Goal: Task Accomplishment & Management: Complete application form

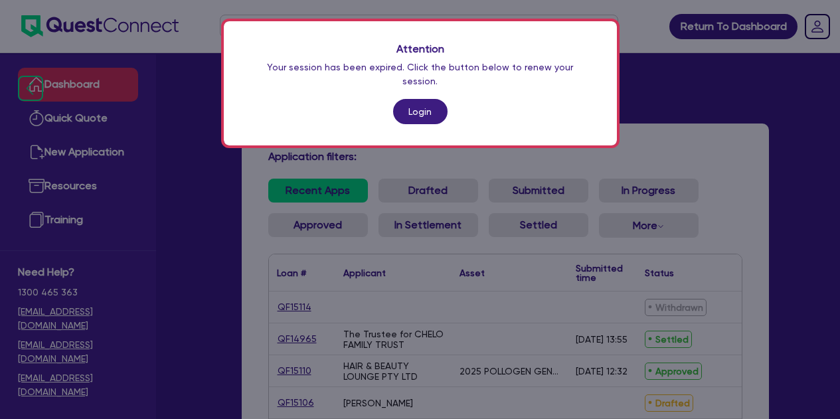
click at [420, 99] on link "Login" at bounding box center [420, 111] width 54 height 25
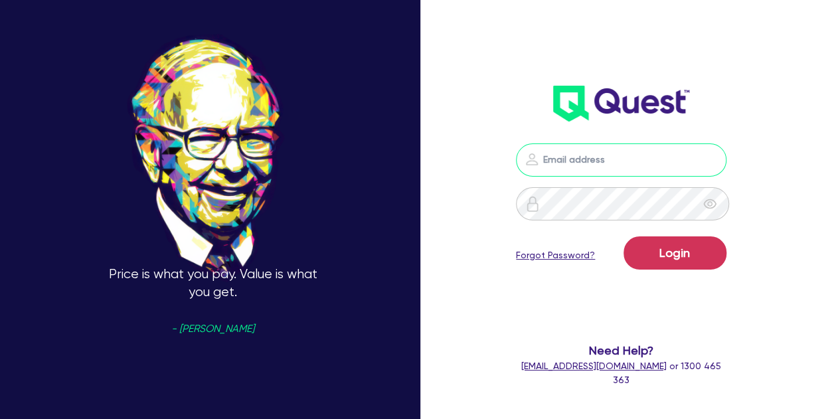
type input "[PERSON_NAME][EMAIL_ADDRESS][PERSON_NAME][DOMAIN_NAME]"
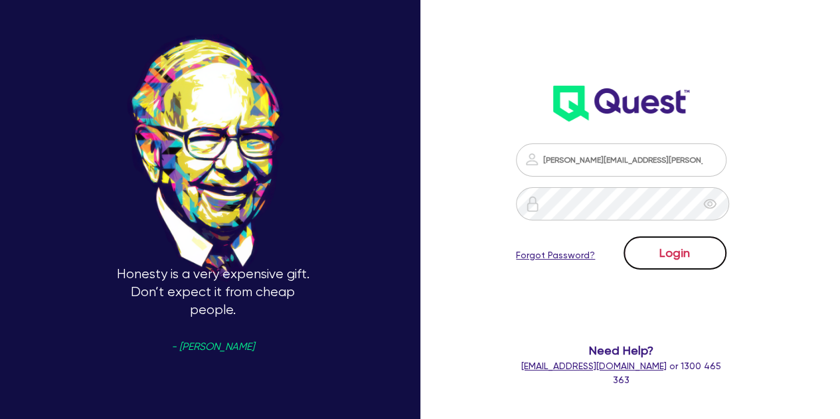
click at [690, 242] on button "Login" at bounding box center [674, 252] width 103 height 33
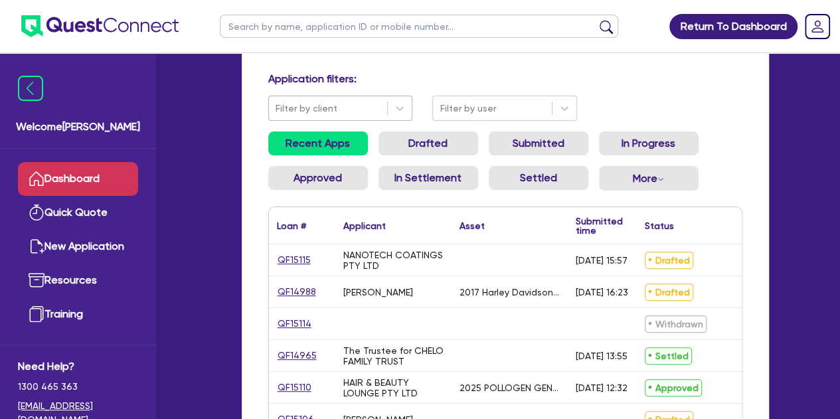
scroll to position [78, 0]
click at [286, 255] on link "QF15115" at bounding box center [294, 259] width 35 height 15
select select "CARS_AND_LIGHT_TRUCKS"
select select "PASSENGER_VEHICLES"
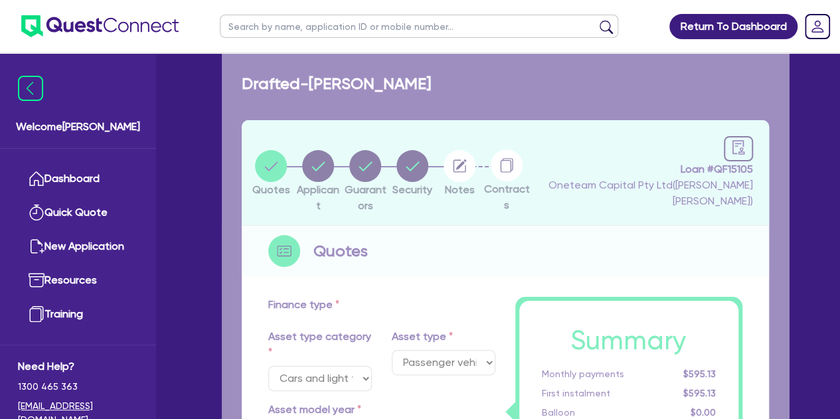
type input "60,000"
type input "4"
type input "2,400"
type input "12"
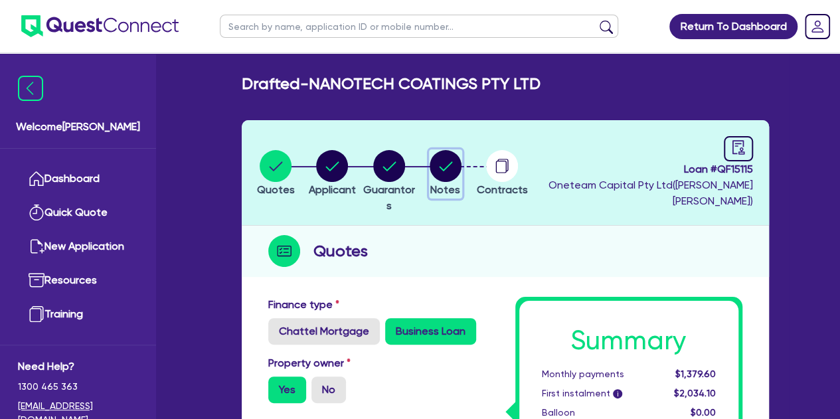
click at [461, 164] on circle "button" at bounding box center [446, 166] width 32 height 32
select select "Other"
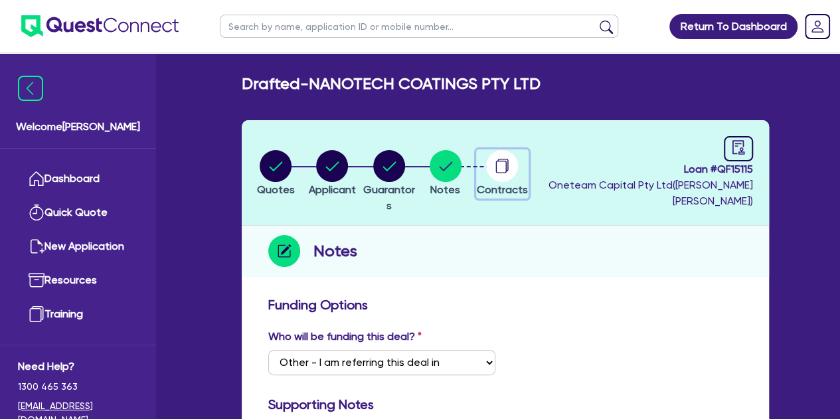
click at [518, 179] on circle "button" at bounding box center [502, 166] width 32 height 32
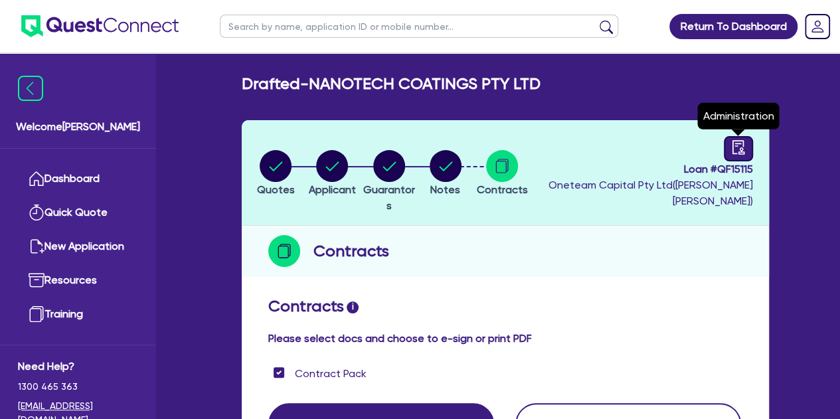
click at [742, 150] on icon "audit" at bounding box center [738, 147] width 12 height 14
select select "DRAFTED_AMENDED"
select select "Other"
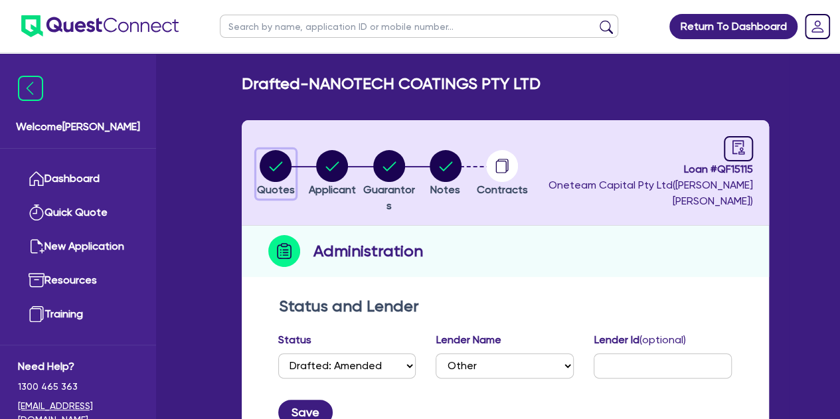
click at [268, 160] on circle "button" at bounding box center [276, 166] width 32 height 32
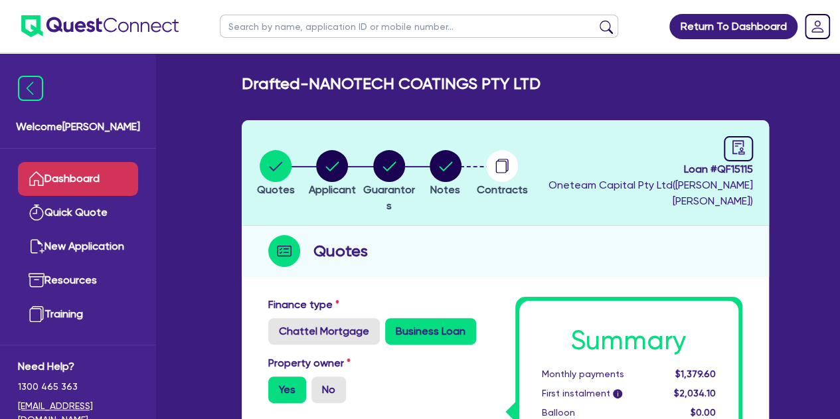
click at [50, 183] on link "Dashboard" at bounding box center [78, 179] width 120 height 34
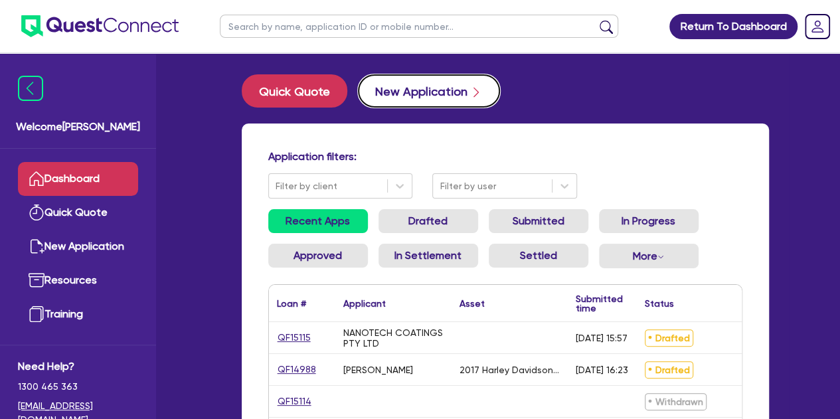
click at [401, 81] on button "New Application" at bounding box center [429, 90] width 142 height 33
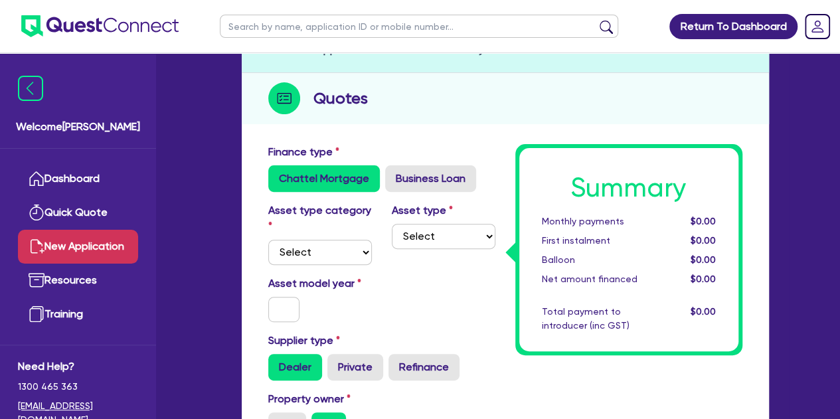
scroll to position [129, 0]
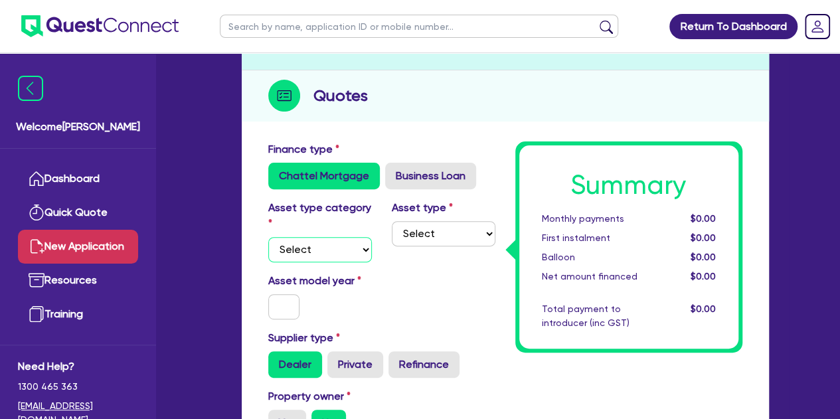
click at [308, 248] on select "Select Cars and light trucks Primary assets Secondary assets Tertiary assets" at bounding box center [320, 249] width 104 height 25
select select "CARS_AND_LIGHT_TRUCKS"
click at [268, 237] on select "Select Cars and light trucks Primary assets Secondary assets Tertiary assets" at bounding box center [320, 249] width 104 height 25
click at [428, 234] on select "Select Passenger vehicles Vans and utes Light trucks up to 4.5 tonne" at bounding box center [444, 233] width 104 height 25
select select "PASSENGER_VEHICLES"
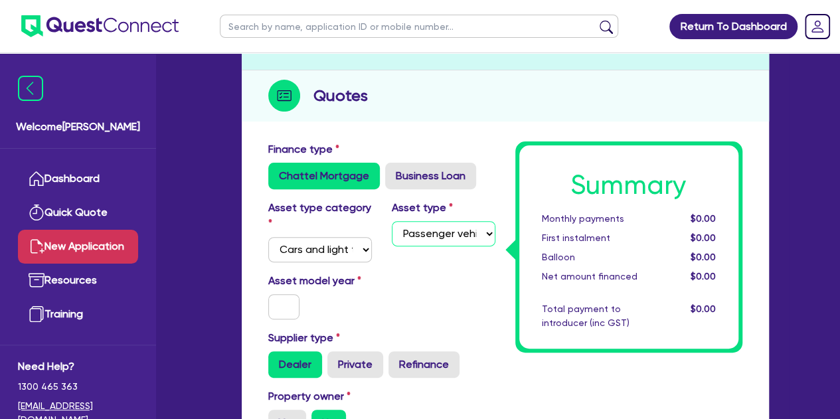
click at [392, 221] on select "Select Passenger vehicles Vans and utes Light trucks up to 4.5 tonne" at bounding box center [444, 233] width 104 height 25
click at [296, 306] on input "text" at bounding box center [284, 306] width 32 height 25
type input "2025"
click at [384, 305] on div "Asset model year [DATE]" at bounding box center [381, 301] width 247 height 57
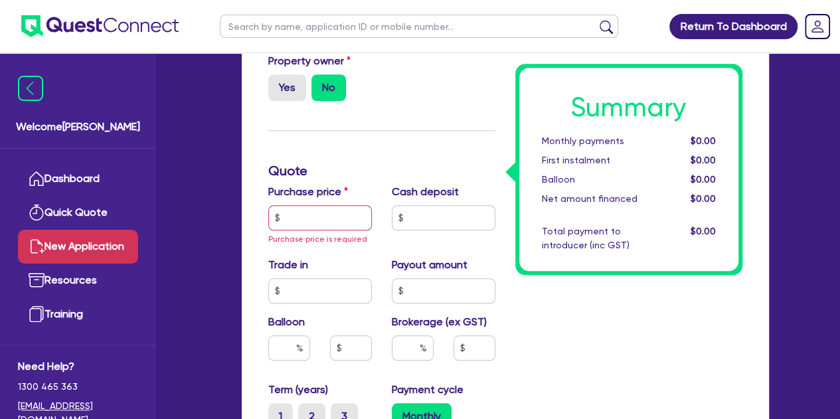
scroll to position [465, 0]
click at [320, 218] on input "text" at bounding box center [320, 216] width 104 height 25
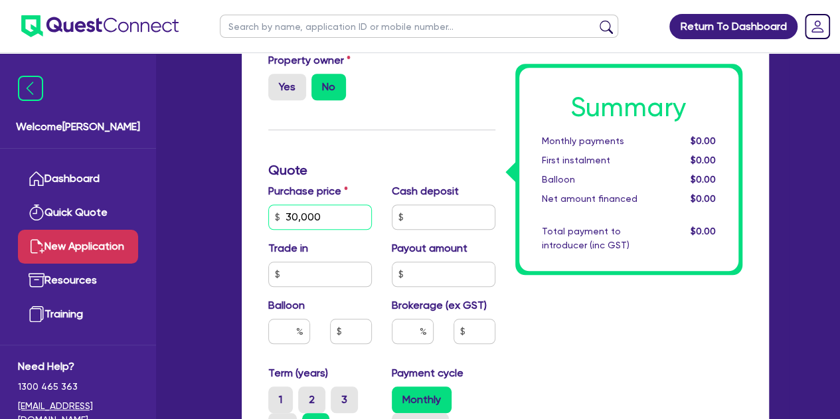
type input "30,000"
click at [426, 218] on input "text" at bounding box center [444, 216] width 104 height 25
type input "5,000"
click at [592, 332] on div "Summary Monthly payments $0.00 First instalment $0.00 Balloon $0.00 Net amount …" at bounding box center [628, 251] width 247 height 893
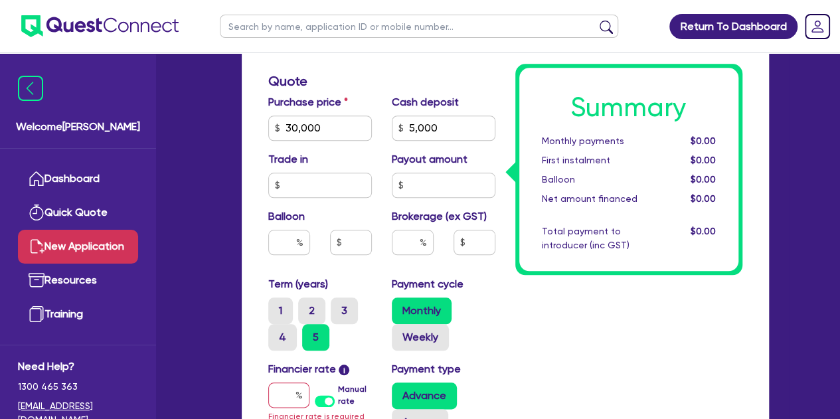
scroll to position [558, 0]
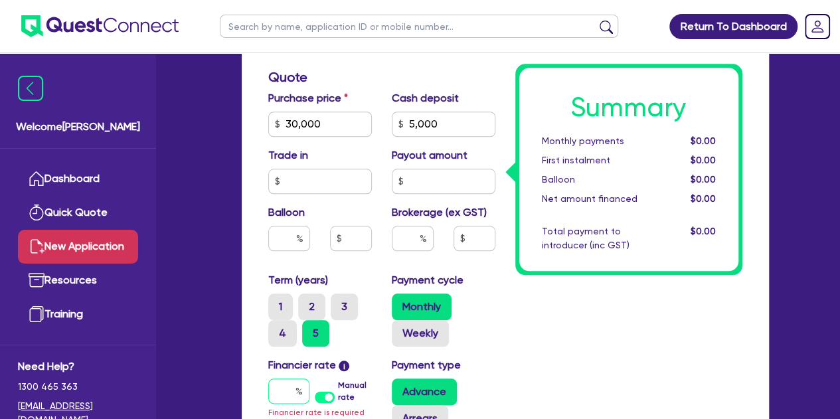
click at [290, 392] on input "text" at bounding box center [288, 390] width 41 height 25
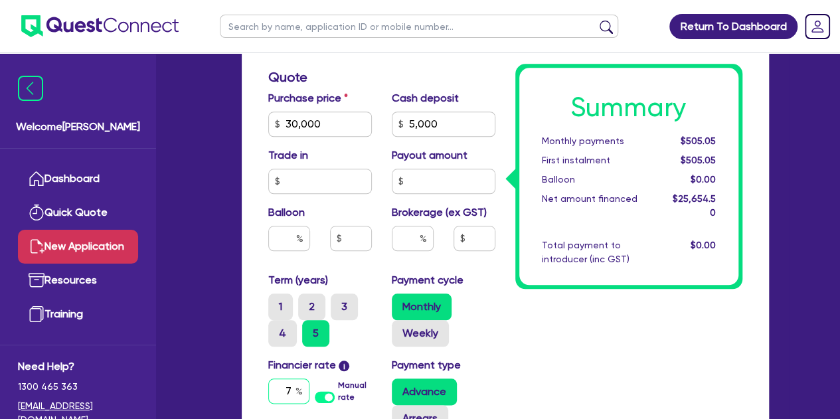
type input "7"
click at [524, 363] on div "Summary Monthly payments $505.05 First instalment $505.05 Balloon $0.00 Net amo…" at bounding box center [628, 159] width 247 height 893
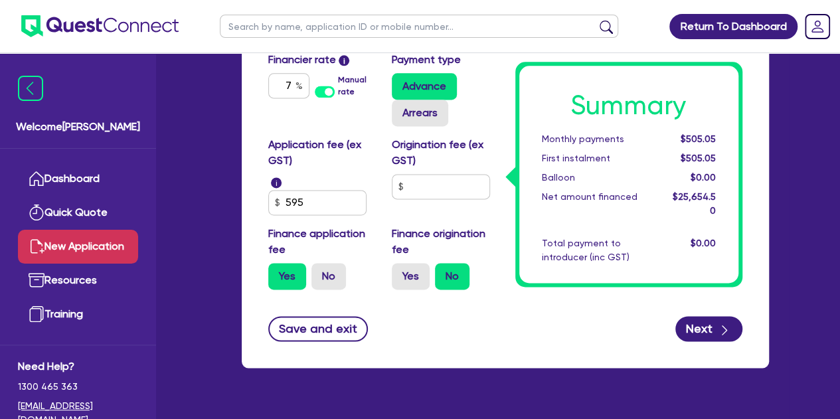
scroll to position [864, 0]
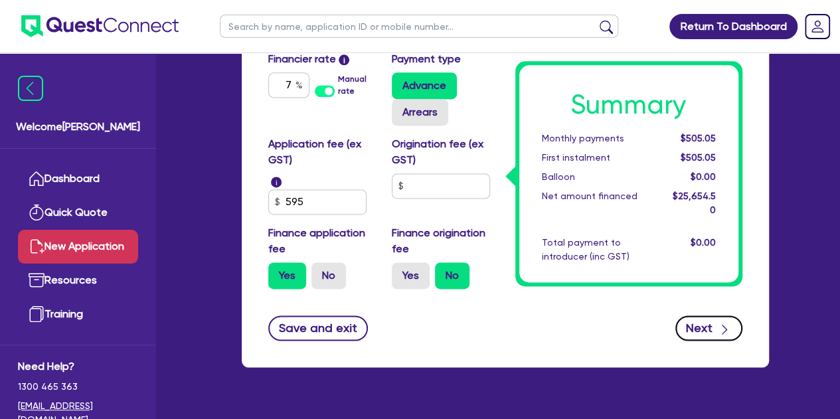
click at [717, 324] on div "button" at bounding box center [724, 327] width 15 height 17
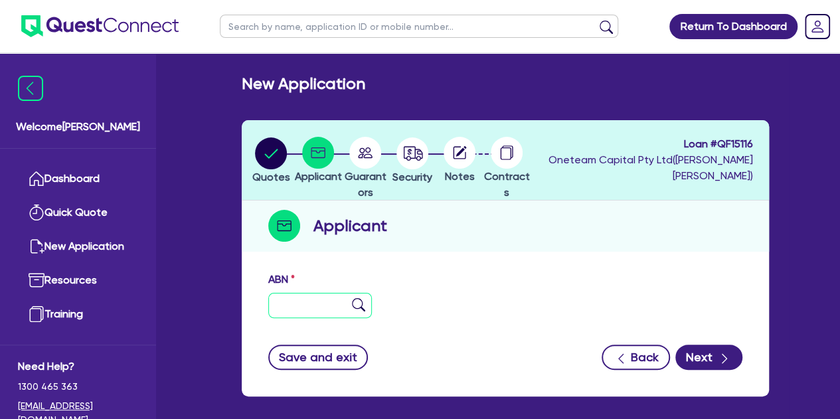
click at [315, 306] on input "text" at bounding box center [320, 305] width 104 height 25
click at [315, 306] on input "11 111 111 111" at bounding box center [320, 305] width 104 height 25
type input "11 111 111 111"
click at [401, 298] on div "ABN 11 111 111 111" at bounding box center [505, 300] width 494 height 57
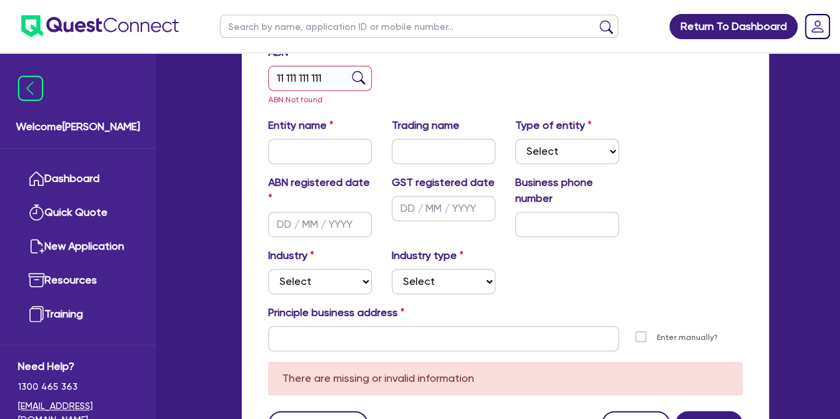
scroll to position [228, 0]
click at [305, 141] on input "text" at bounding box center [320, 150] width 104 height 25
type input "[PERSON_NAME]"
click at [555, 151] on select "Select Sole Trader Company Partnership Trust" at bounding box center [567, 150] width 104 height 25
select select "SOLE_TRADER"
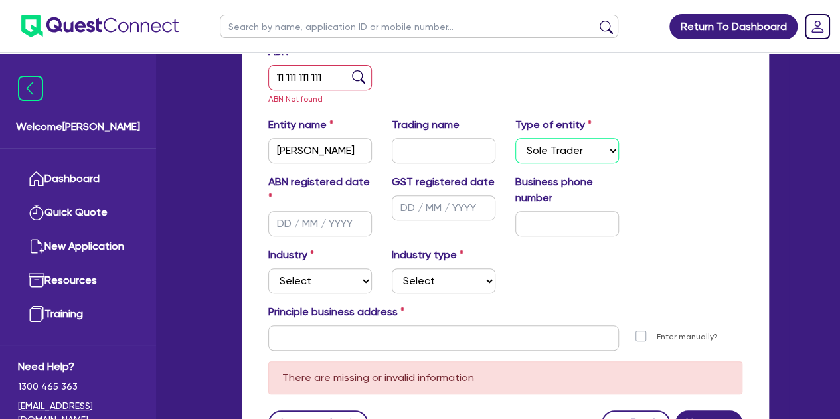
click at [515, 138] on select "Select Sole Trader Company Partnership Trust" at bounding box center [567, 150] width 104 height 25
click at [315, 226] on input "text" at bounding box center [320, 223] width 104 height 25
type input "[DATE]"
click at [218, 227] on div "Welcome [PERSON_NAME] Quick Quote New Application Ref Company Ref Salesperson R…" at bounding box center [420, 157] width 737 height 771
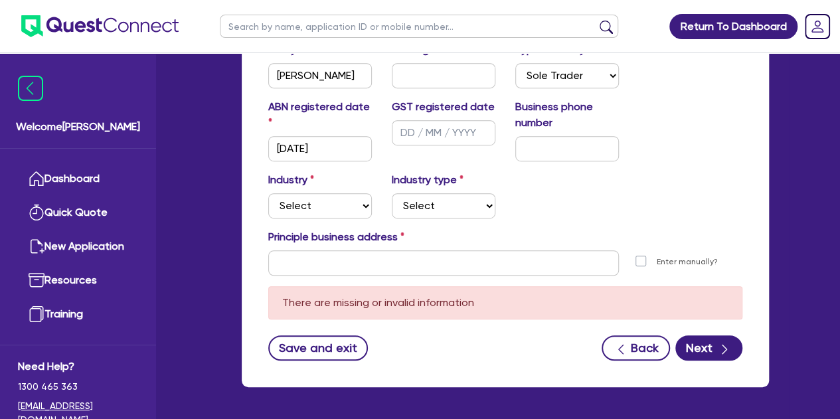
scroll to position [303, 0]
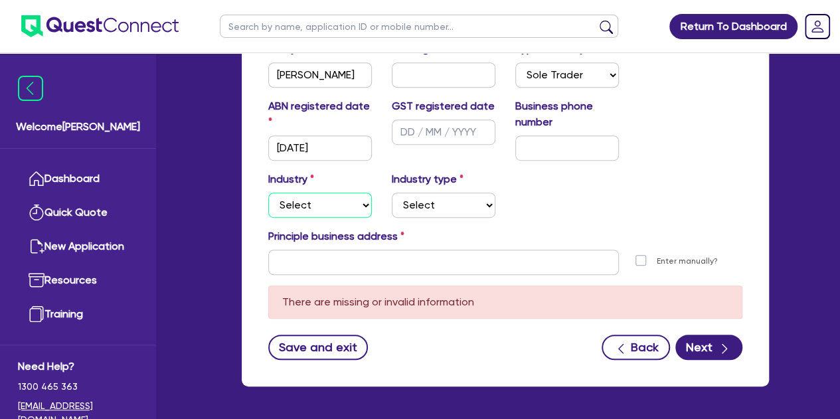
click at [321, 206] on select "Select Accomodation & Food Services Administrative & Support Services Agricultu…" at bounding box center [320, 205] width 104 height 25
select select "HEALTH_BEAUTY"
click at [268, 193] on select "Select Accomodation & Food Services Administrative & Support Services Agricultu…" at bounding box center [320, 205] width 104 height 25
click at [339, 87] on div "Entity name [PERSON_NAME] Trading name Type of entity Select Sole Trader Compan…" at bounding box center [505, 69] width 494 height 57
click at [411, 186] on label "Industry type" at bounding box center [428, 179] width 72 height 16
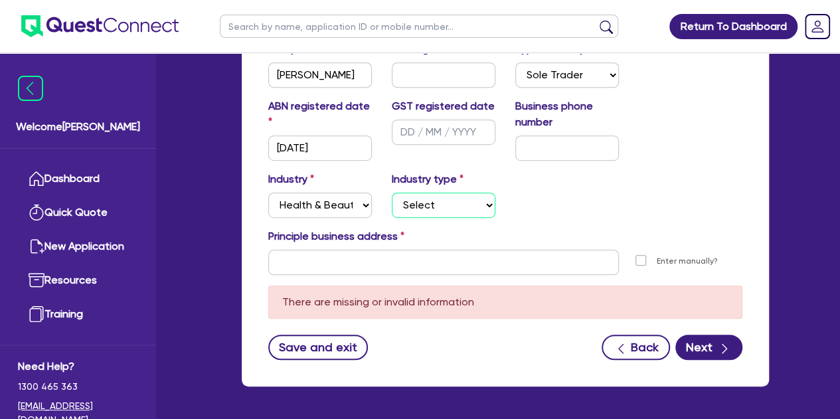
click at [421, 201] on select "Select [MEDICAL_DATA], [MEDICAL_DATA] Services Cosmetics Supplies Day Spas, Hea…" at bounding box center [444, 205] width 104 height 25
select select "GENERAL_PRACTICE_MEDICAL_SERVICES"
click at [392, 193] on select "Select [MEDICAL_DATA], [MEDICAL_DATA] Services Cosmetics Supplies Day Spas, Hea…" at bounding box center [444, 205] width 104 height 25
click at [343, 204] on select "Select Accomodation & Food Services Administrative & Support Services Agricultu…" at bounding box center [320, 205] width 104 height 25
click at [268, 193] on select "Select Accomodation & Food Services Administrative & Support Services Agricultu…" at bounding box center [320, 205] width 104 height 25
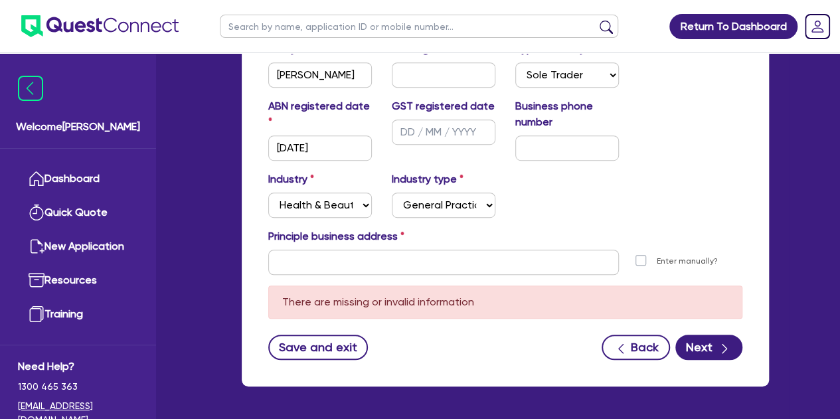
click at [534, 204] on div "Industry Select Accomodation & Food Services Administrative & Support Services …" at bounding box center [505, 199] width 494 height 57
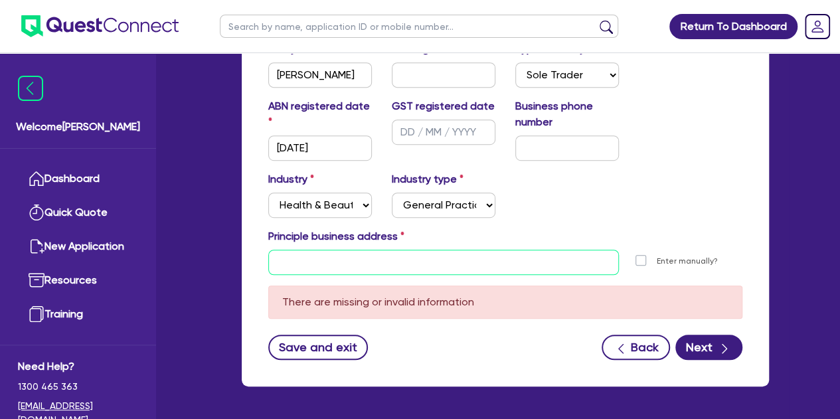
click at [343, 250] on input "text" at bounding box center [443, 262] width 351 height 25
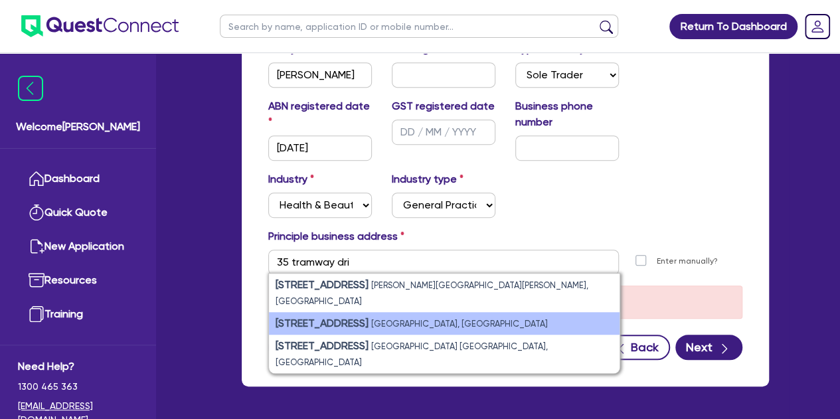
click at [400, 319] on small "[GEOGRAPHIC_DATA], [GEOGRAPHIC_DATA]" at bounding box center [459, 324] width 177 height 10
type input "[STREET_ADDRESS][PERSON_NAME]"
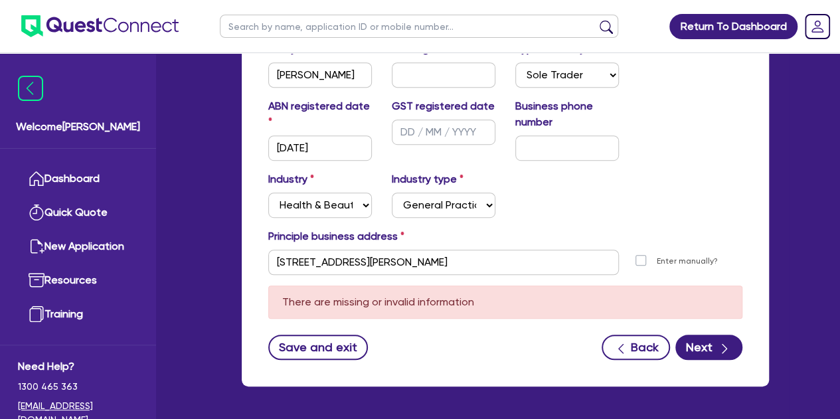
click at [438, 353] on div "Save and exit Back Next" at bounding box center [505, 347] width 494 height 25
click at [694, 355] on button "Next" at bounding box center [708, 347] width 67 height 25
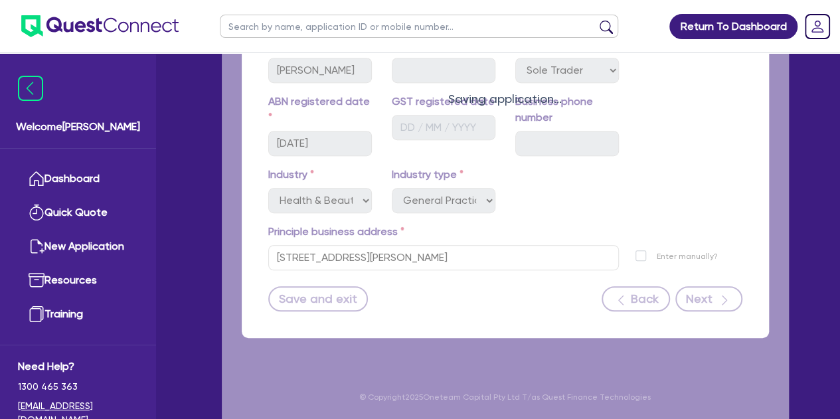
scroll to position [291, 0]
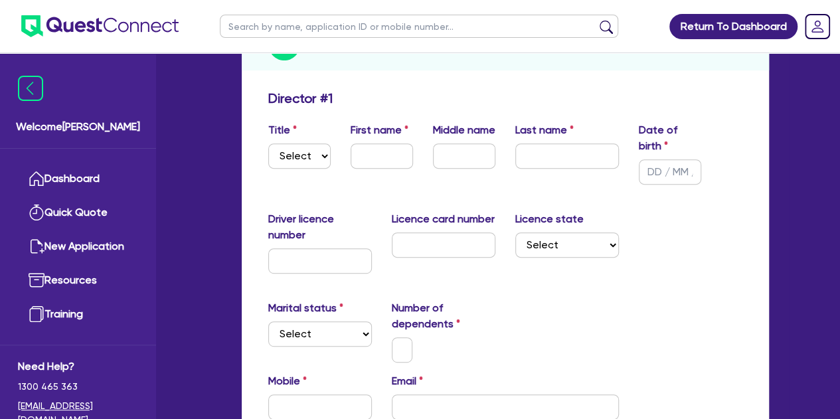
scroll to position [182, 0]
click at [303, 159] on select "Select Mr Mrs Ms Miss Dr" at bounding box center [299, 155] width 62 height 25
select select "MS"
click at [268, 143] on select "Select Mr Mrs Ms Miss Dr" at bounding box center [299, 155] width 62 height 25
click at [384, 129] on label "First name" at bounding box center [380, 129] width 58 height 16
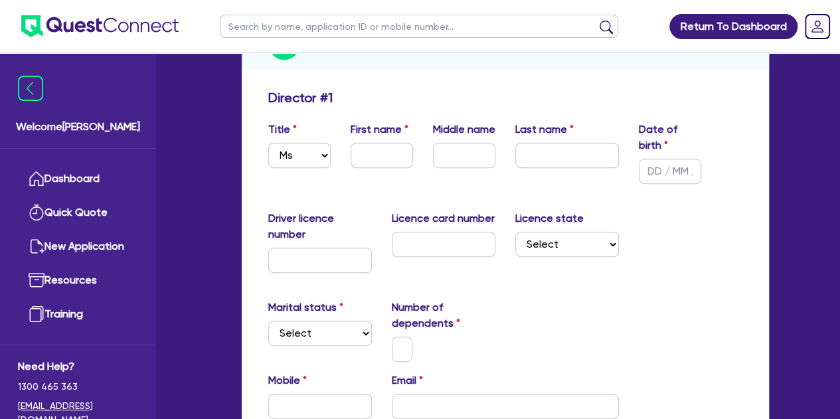
click at [377, 169] on div "First name" at bounding box center [382, 152] width 82 height 62
click at [370, 156] on input "text" at bounding box center [382, 155] width 62 height 25
type input "Wido"
click at [532, 153] on input "text" at bounding box center [567, 155] width 104 height 25
type input "[PERSON_NAME]"
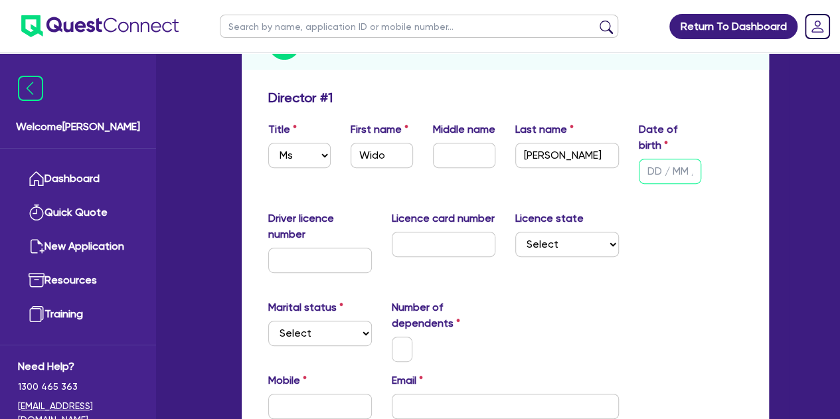
click at [665, 168] on input "text" at bounding box center [670, 171] width 62 height 25
type input "[DATE]"
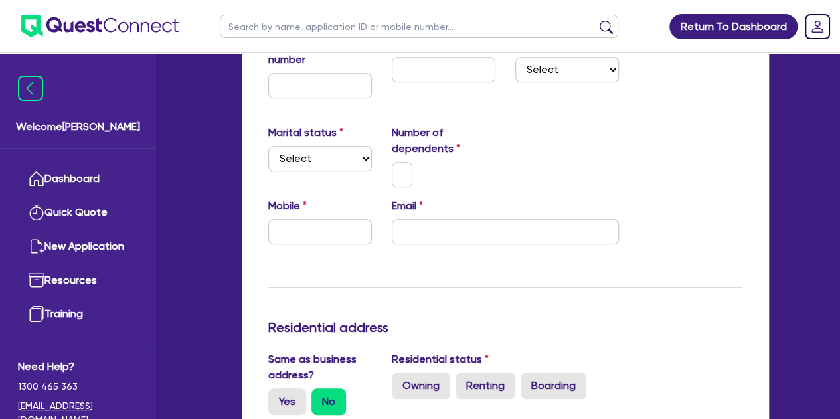
scroll to position [357, 0]
click at [352, 162] on select "Select Single Married De Facto / Partner" at bounding box center [320, 157] width 104 height 25
select select "SINGLE"
click at [268, 145] on select "Select Single Married De Facto / Partner" at bounding box center [320, 157] width 104 height 25
click at [403, 171] on input "text" at bounding box center [402, 173] width 21 height 25
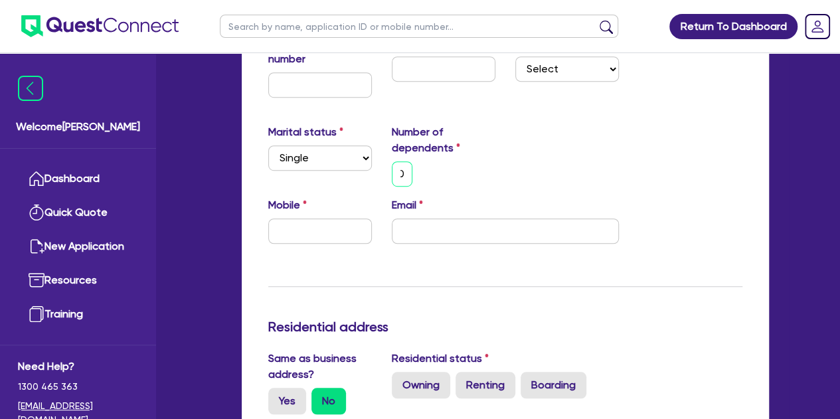
scroll to position [0, 0]
click at [430, 238] on input "email" at bounding box center [505, 230] width 227 height 25
paste input "[EMAIL_ADDRESS][DOMAIN_NAME]"
type input "0"
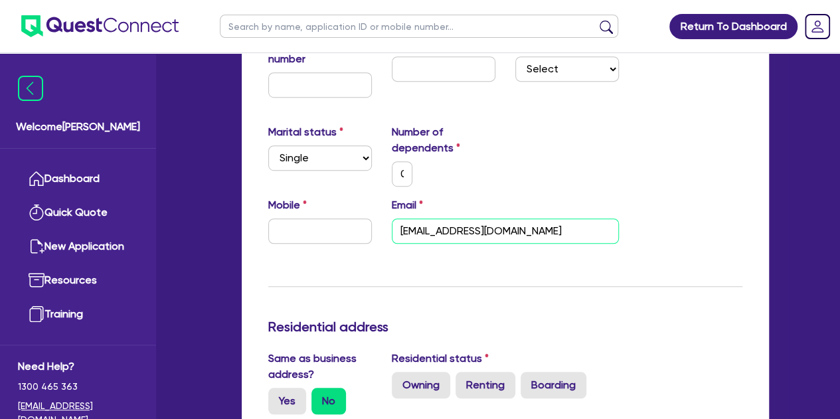
type input "[EMAIL_ADDRESS][DOMAIN_NAME]"
click at [285, 241] on input "text" at bounding box center [320, 230] width 104 height 25
paste input "4265 441 00"
type input "0"
type input "4265 441 00"
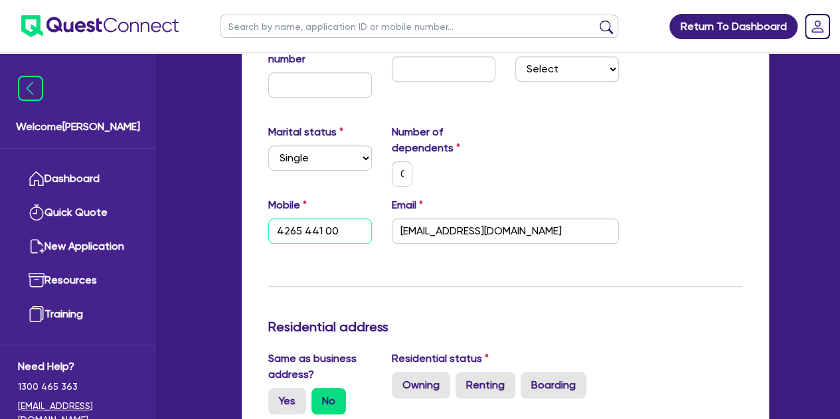
click at [277, 230] on input "4265 441 00" at bounding box center [320, 230] width 104 height 25
type input "0"
type input "0426 544 100"
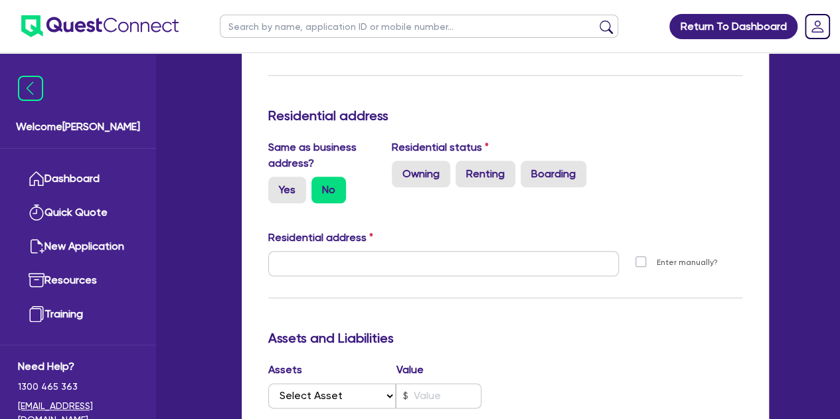
scroll to position [569, 0]
click at [276, 191] on label "Yes" at bounding box center [287, 189] width 38 height 27
click at [276, 185] on input "Yes" at bounding box center [272, 180] width 9 height 9
radio input "true"
type input "0"
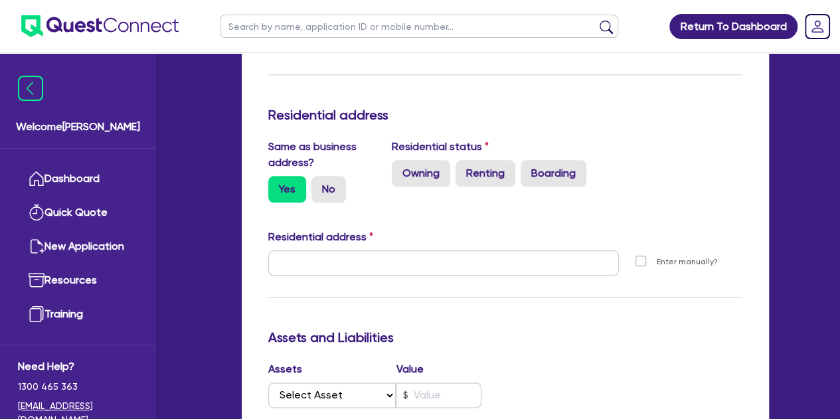
type input "0426 544 100"
type input "[STREET_ADDRESS][PERSON_NAME]"
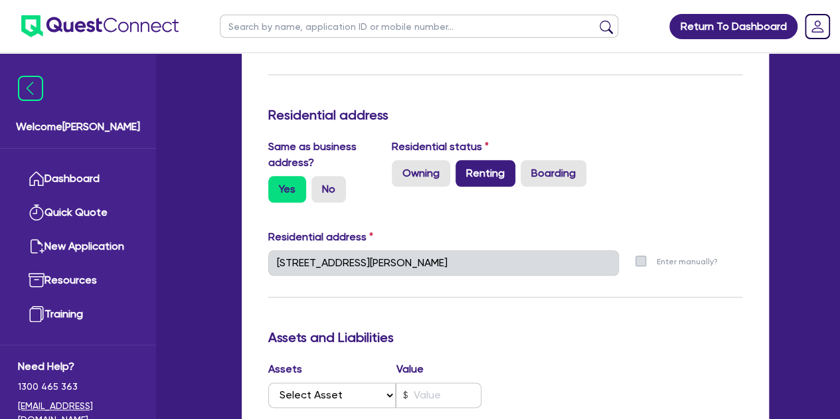
click at [475, 178] on label "Renting" at bounding box center [485, 173] width 60 height 27
click at [464, 169] on input "Renting" at bounding box center [459, 164] width 9 height 9
radio input "true"
type input "0"
type input "0426 544 100"
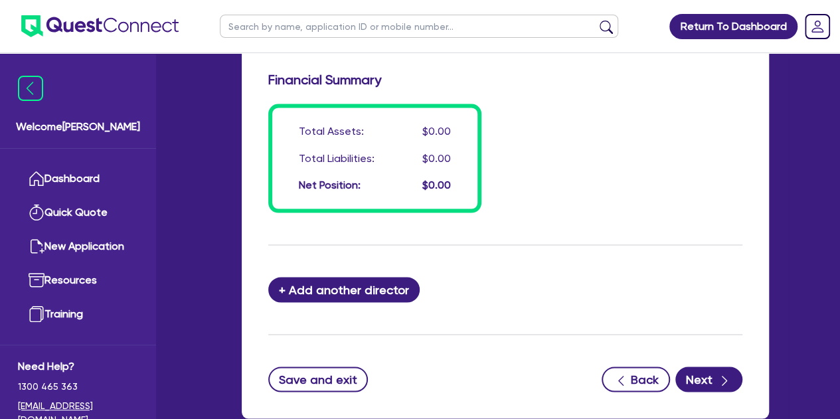
scroll to position [1198, 0]
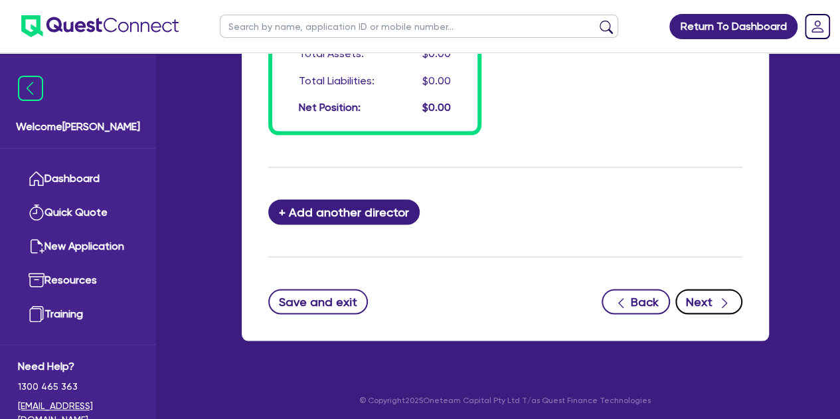
click at [701, 300] on button "Next" at bounding box center [708, 301] width 67 height 25
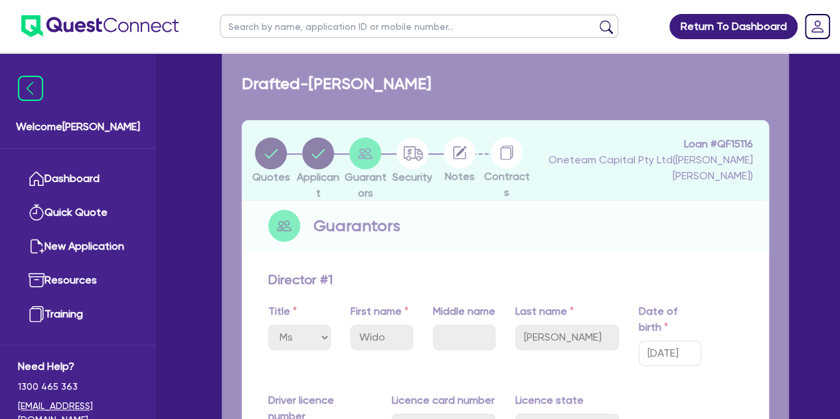
select select "CARS_AND_LIGHT_TRUCKS"
select select "PASSENGER_VEHICLES"
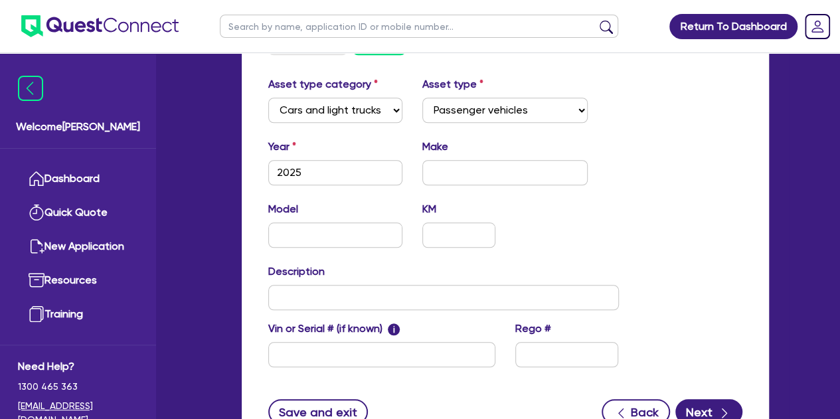
scroll to position [538, 0]
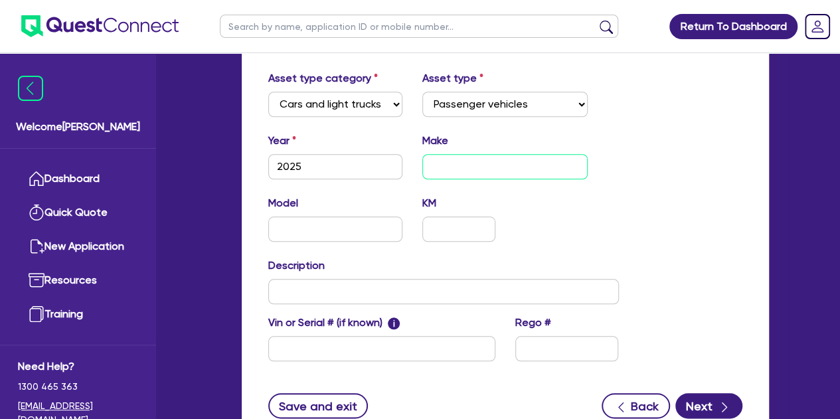
click at [445, 163] on input "text" at bounding box center [504, 166] width 165 height 25
type input "BYD"
click at [572, 226] on div "Model KM" at bounding box center [443, 223] width 370 height 57
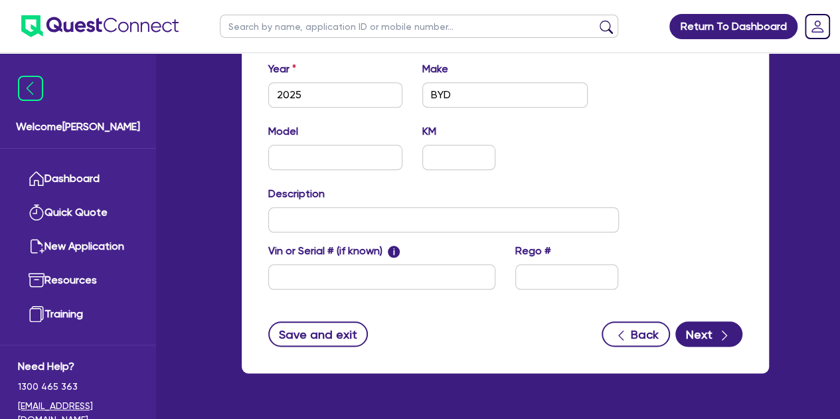
scroll to position [644, 0]
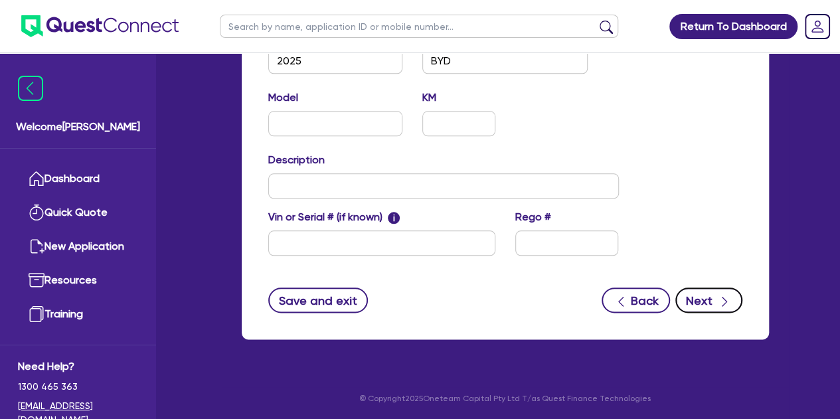
click at [698, 308] on button "Next" at bounding box center [708, 299] width 67 height 25
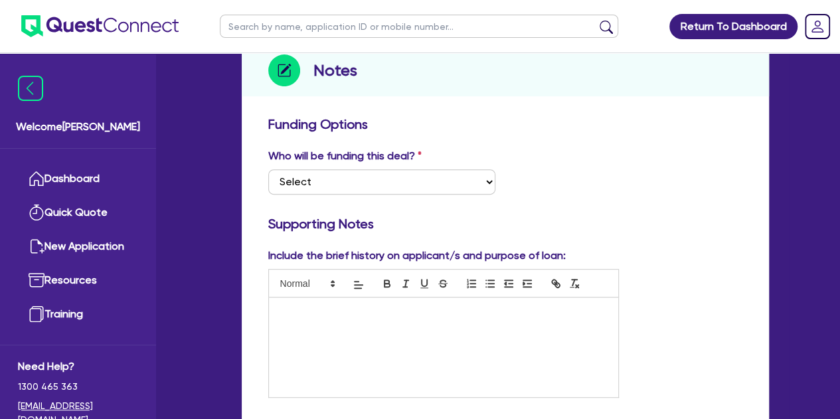
scroll to position [182, 0]
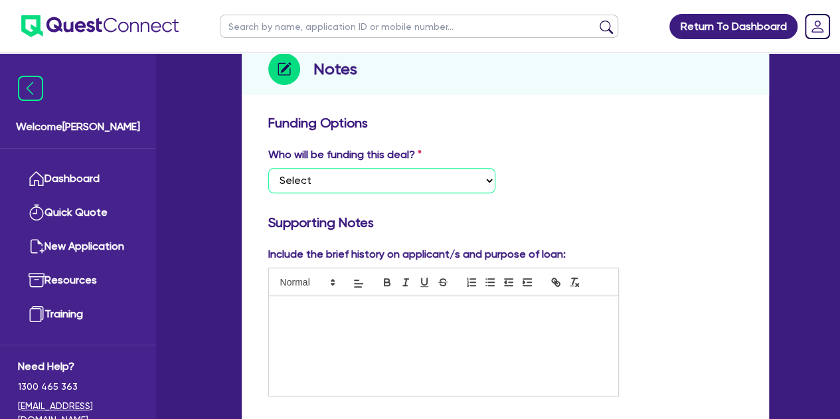
click at [357, 180] on select "Select I want Quest to fund 100% I will fund 100% I will co-fund with Quest Oth…" at bounding box center [381, 180] width 227 height 25
select select "Other"
click at [268, 168] on select "Select I want Quest to fund 100% I will fund 100% I will co-fund with Quest Oth…" at bounding box center [381, 180] width 227 height 25
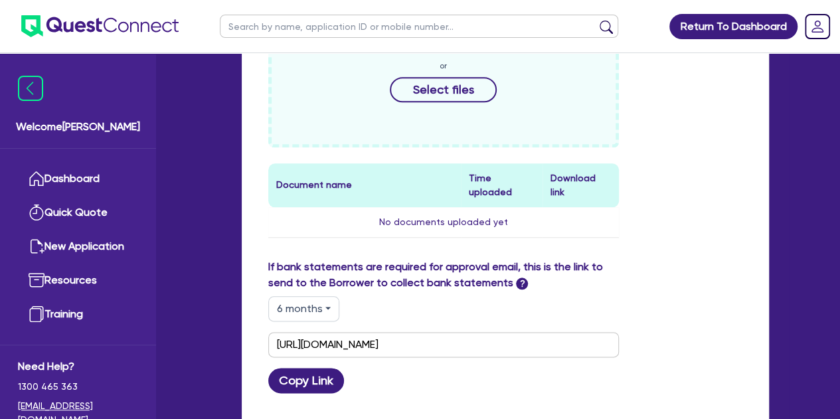
scroll to position [761, 0]
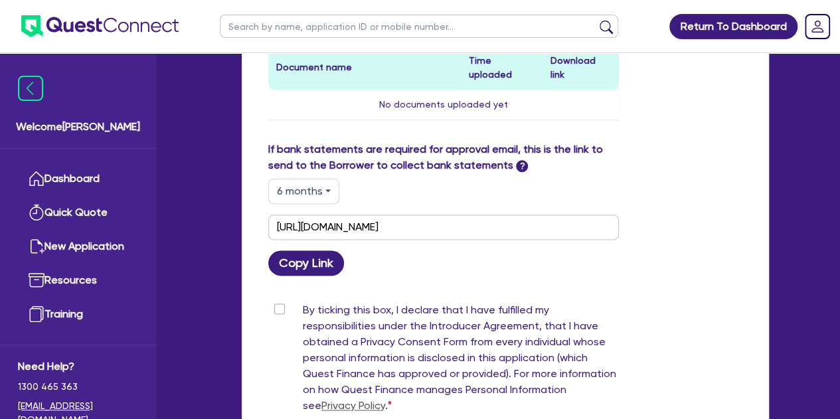
click at [292, 179] on button "6 months" at bounding box center [303, 191] width 71 height 25
click at [296, 209] on link "3 months" at bounding box center [321, 221] width 105 height 25
type input "[URL][DOMAIN_NAME]"
click at [308, 250] on button "Copy Link" at bounding box center [306, 262] width 76 height 25
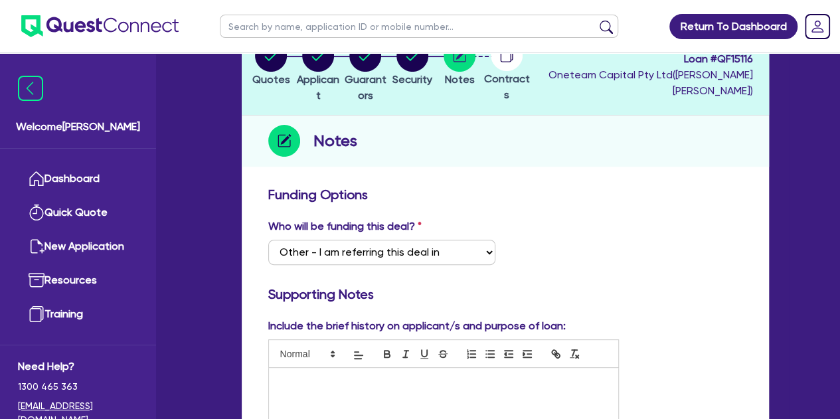
scroll to position [0, 0]
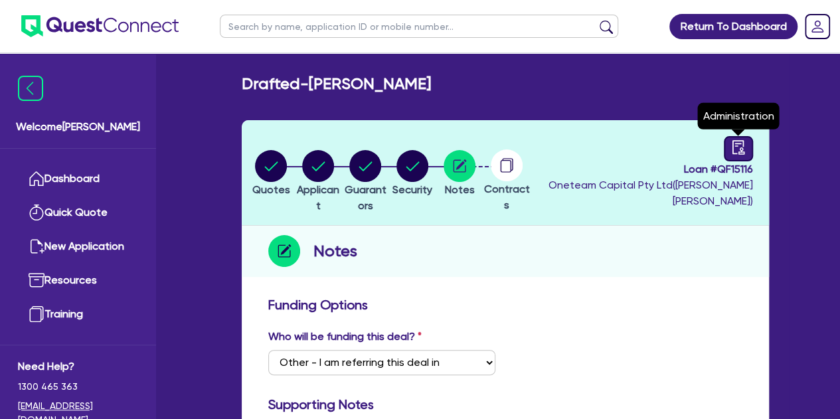
click at [725, 152] on link at bounding box center [738, 148] width 29 height 25
select select "DRAFTED_NEW"
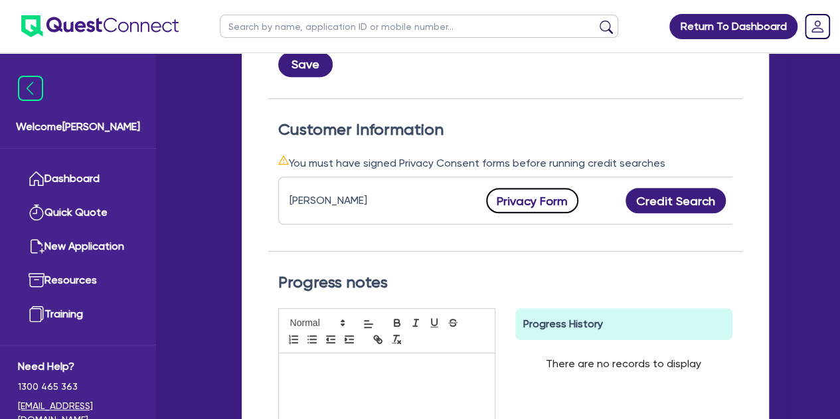
click at [519, 199] on button "Privacy Form" at bounding box center [532, 200] width 93 height 25
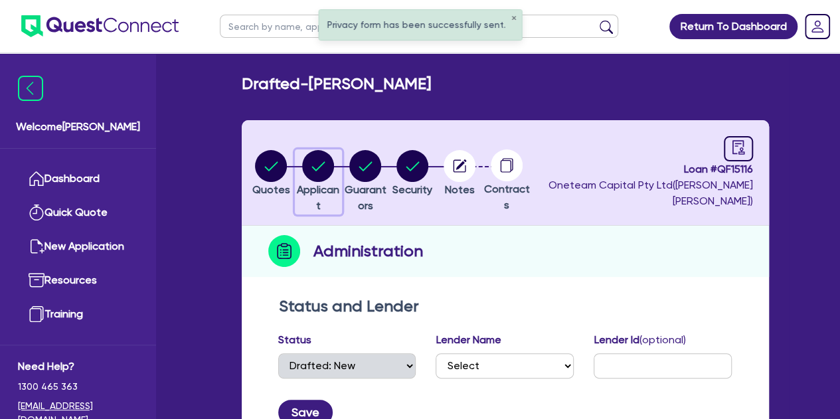
click at [328, 167] on circle "button" at bounding box center [318, 166] width 32 height 32
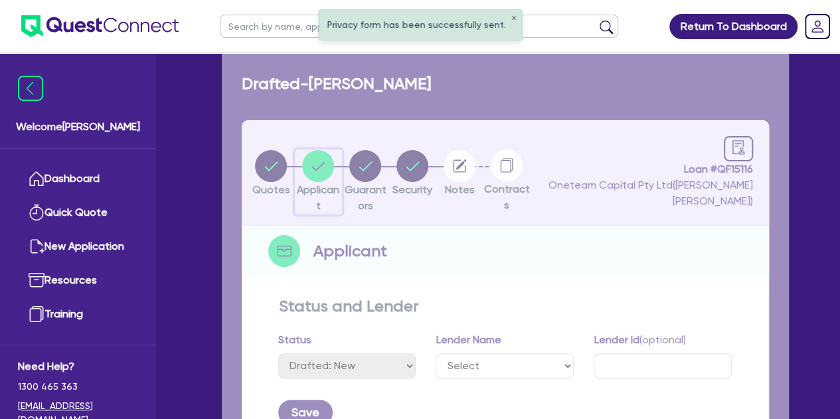
select select "SOLE_TRADER"
select select "HEALTH_BEAUTY"
select select "GENERAL_PRACTICE_MEDICAL_SERVICES"
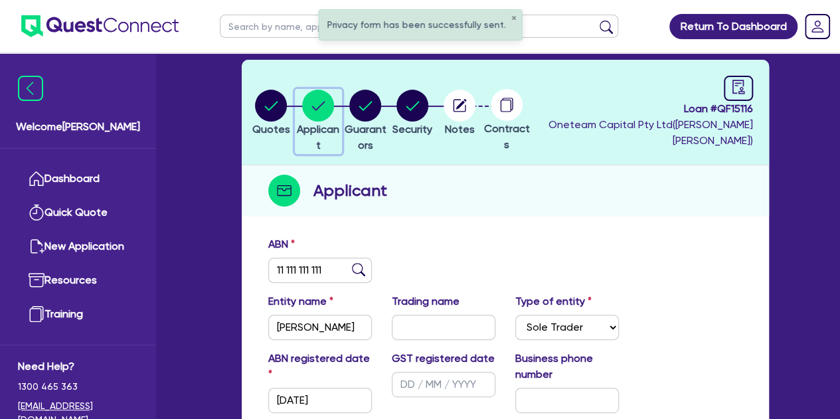
scroll to position [57, 0]
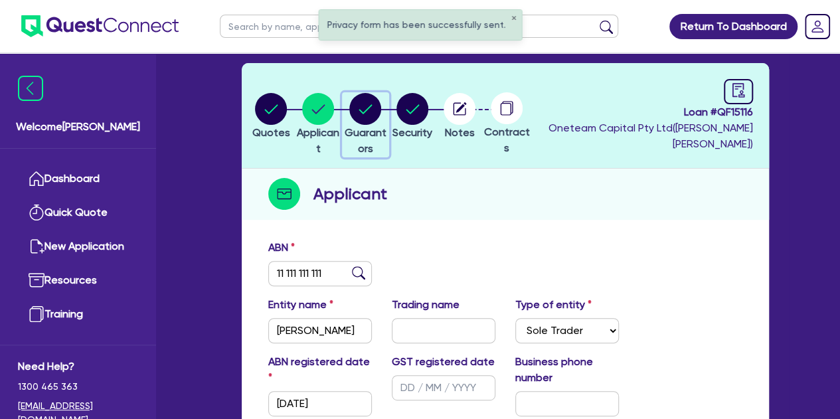
click at [381, 113] on circle "button" at bounding box center [365, 109] width 32 height 32
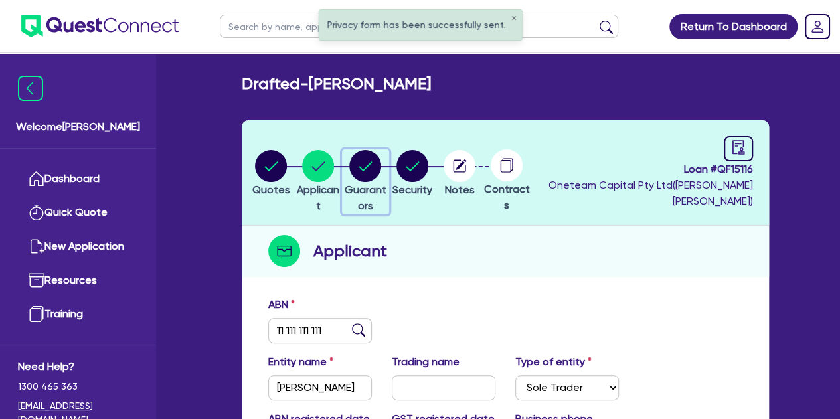
select select "MS"
select select "SINGLE"
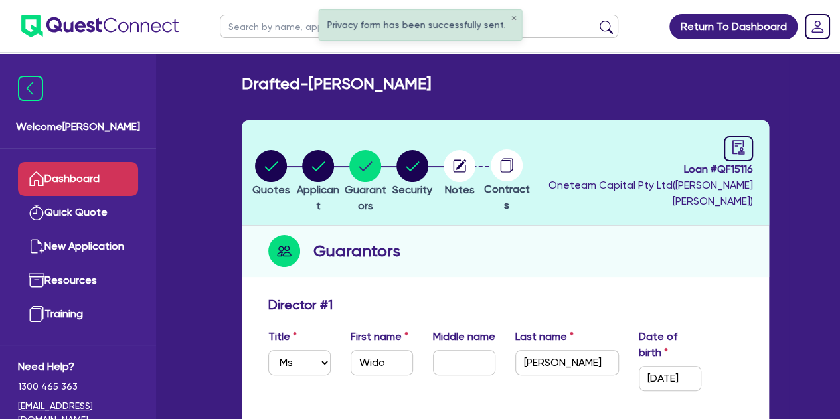
click at [81, 185] on link "Dashboard" at bounding box center [78, 179] width 120 height 34
